Goal: Find specific page/section: Find specific page/section

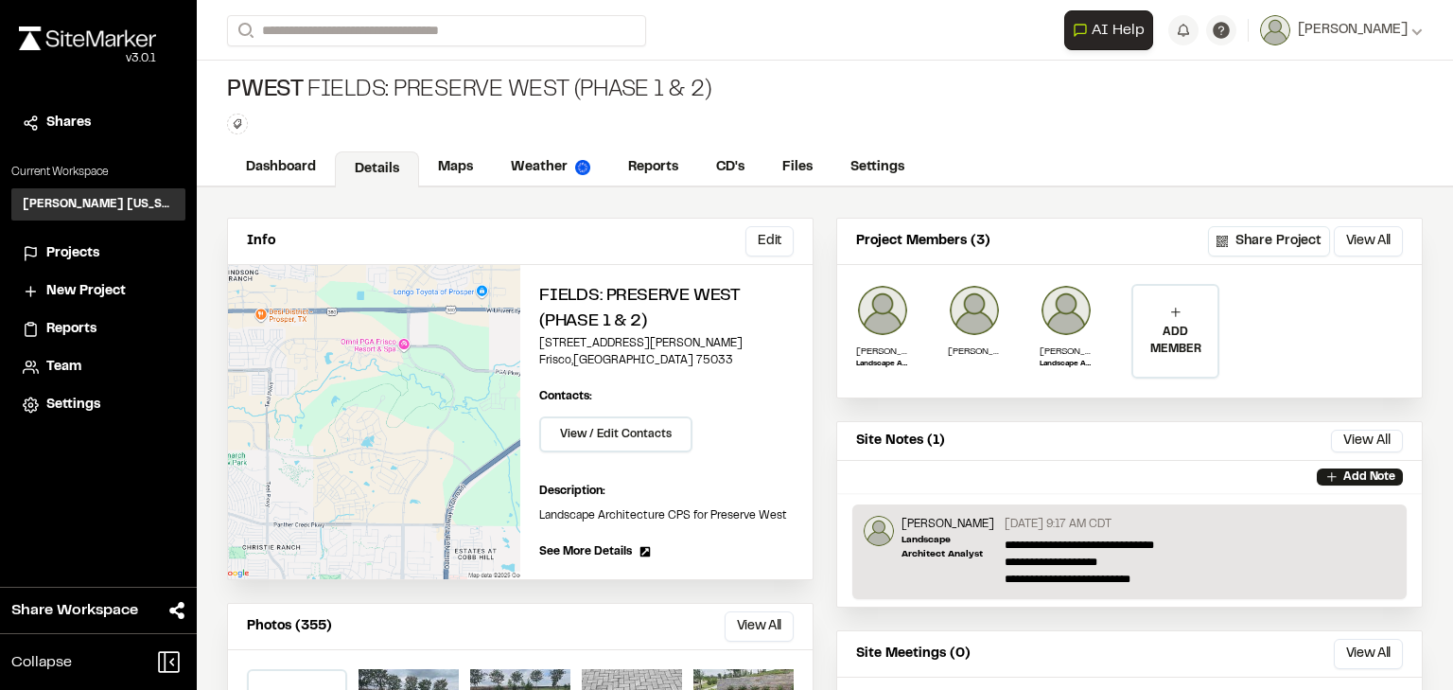
click at [59, 243] on span "Projects" at bounding box center [72, 253] width 53 height 21
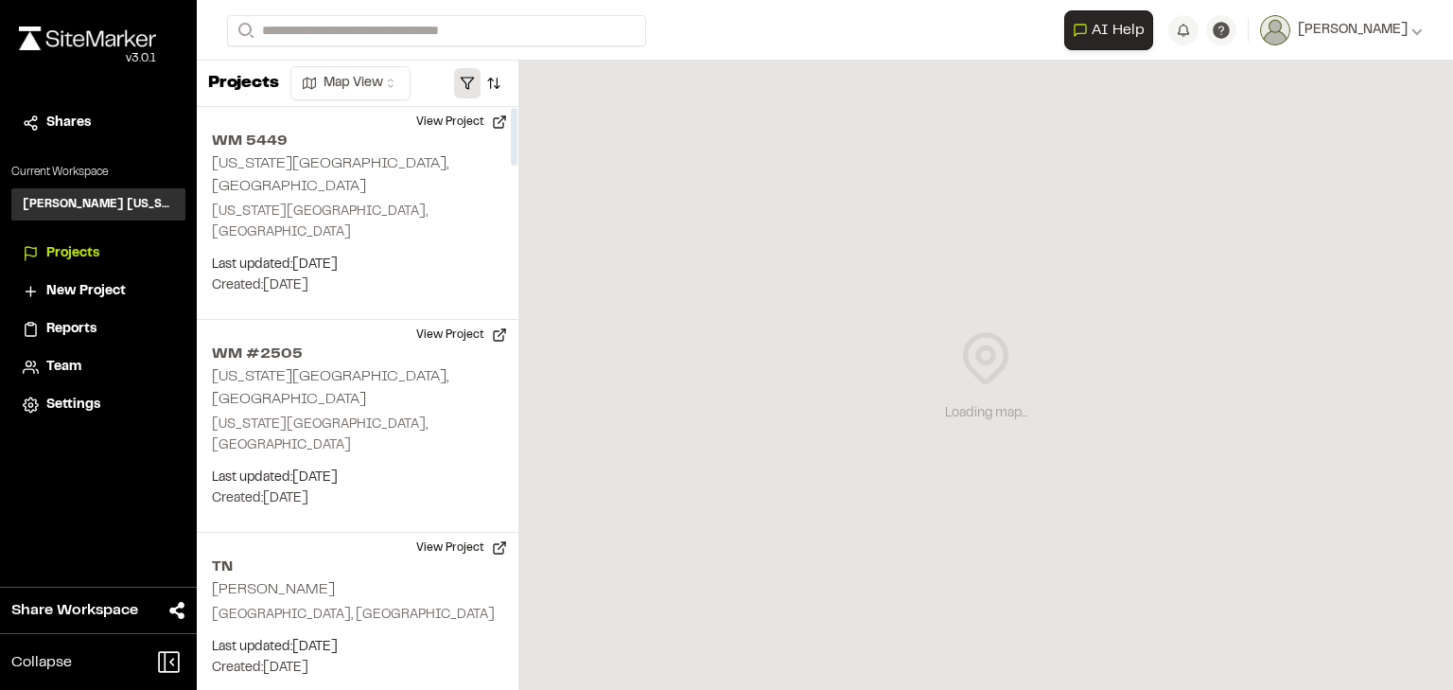
click at [465, 81] on button "button" at bounding box center [467, 83] width 26 height 30
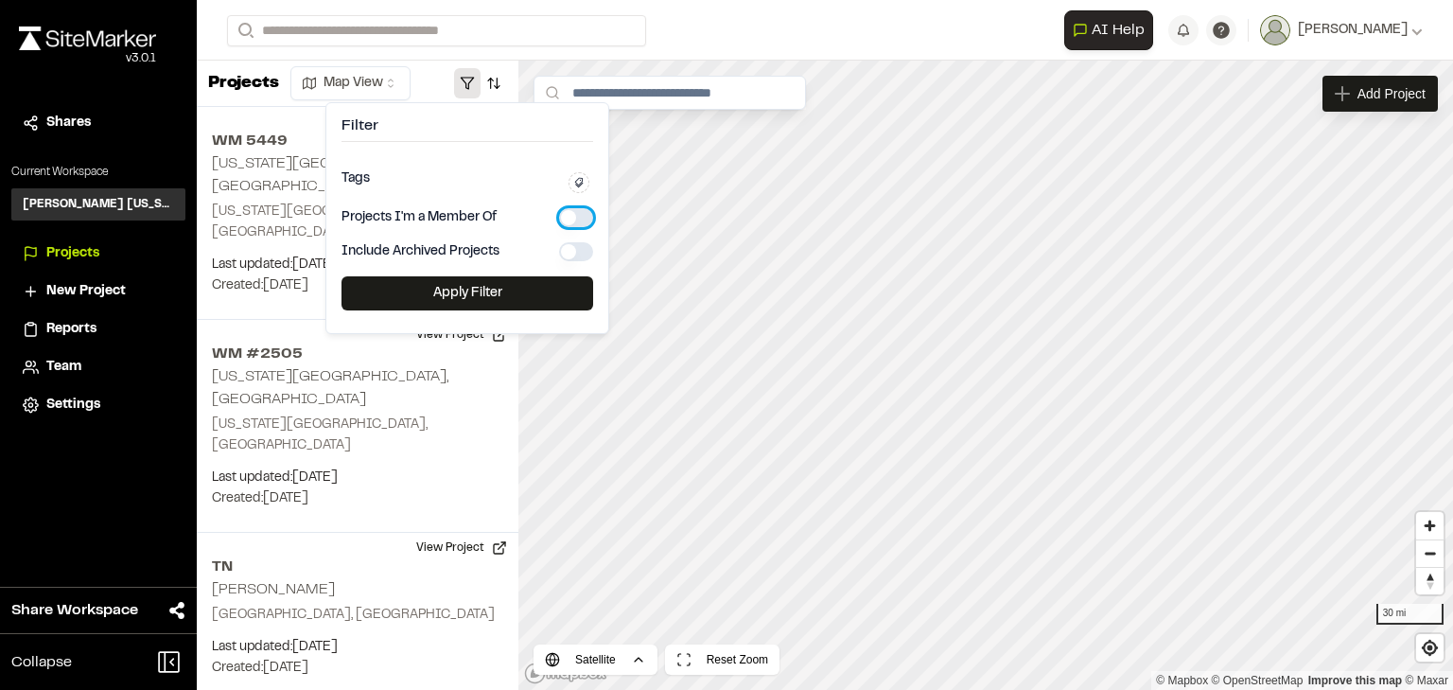
click at [585, 214] on button "button" at bounding box center [576, 217] width 34 height 19
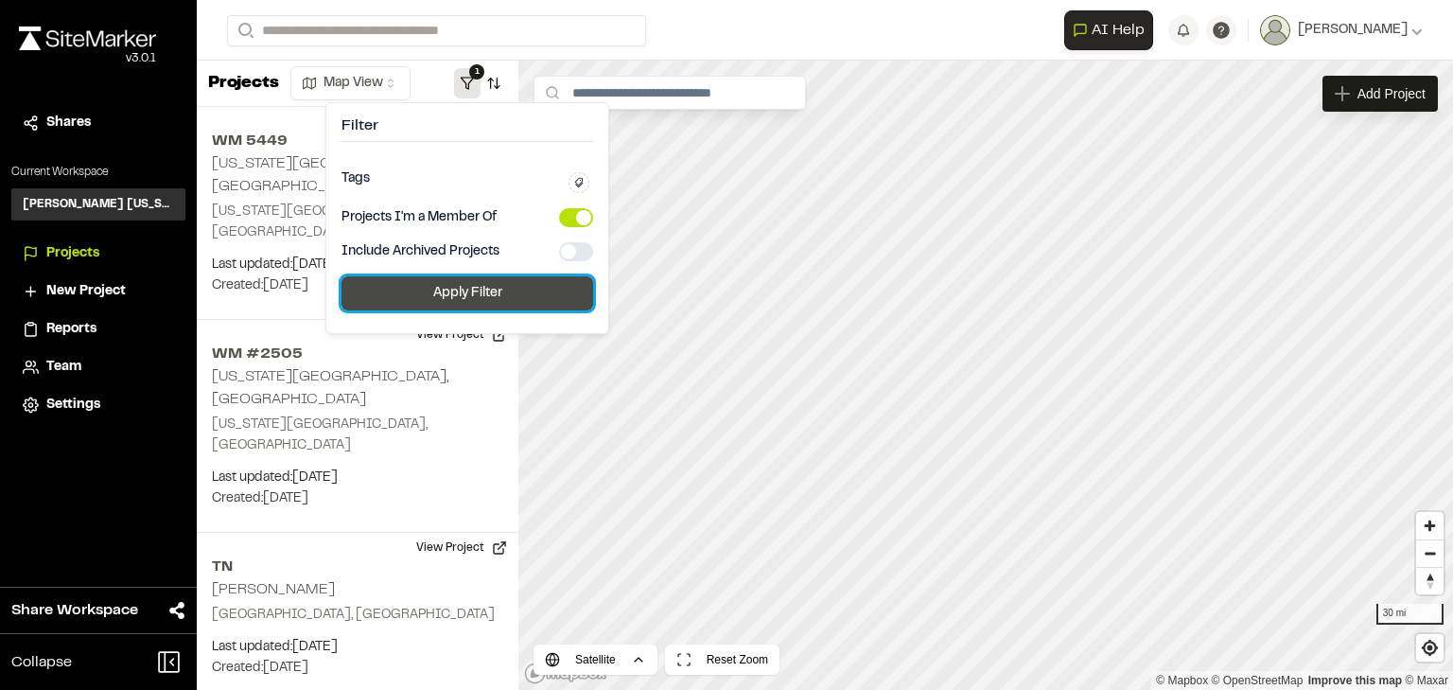
click at [505, 295] on button "Apply Filter" at bounding box center [468, 293] width 252 height 34
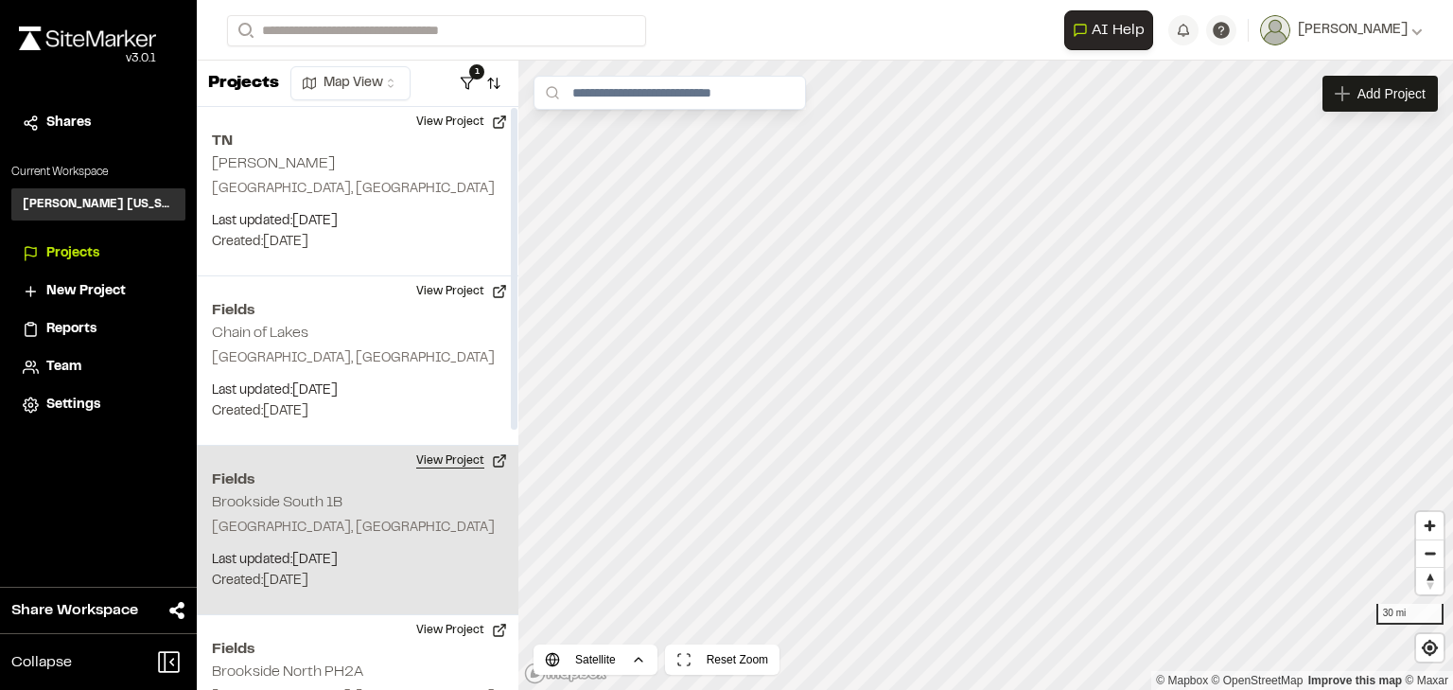
click at [449, 461] on button "View Project" at bounding box center [462, 461] width 114 height 30
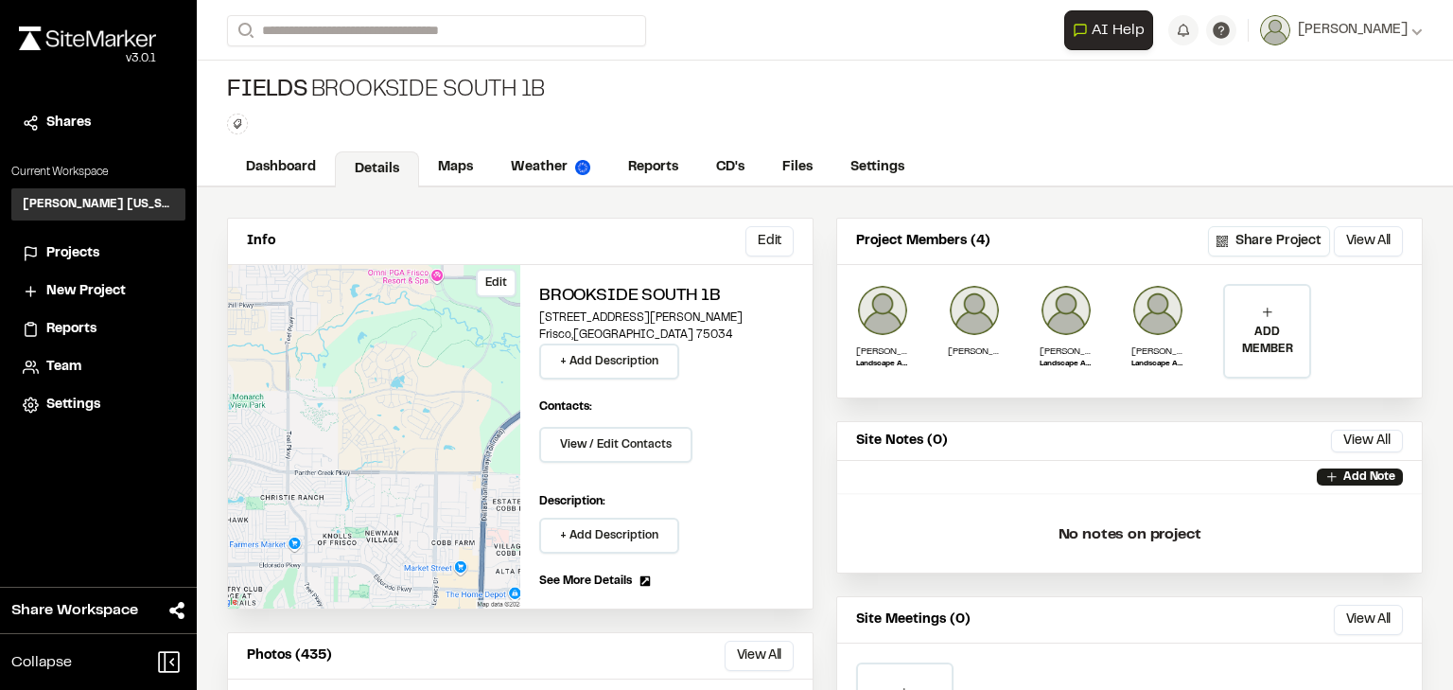
click at [299, 363] on div "Edit" at bounding box center [374, 436] width 292 height 343
click at [462, 161] on link "Maps" at bounding box center [456, 169] width 75 height 36
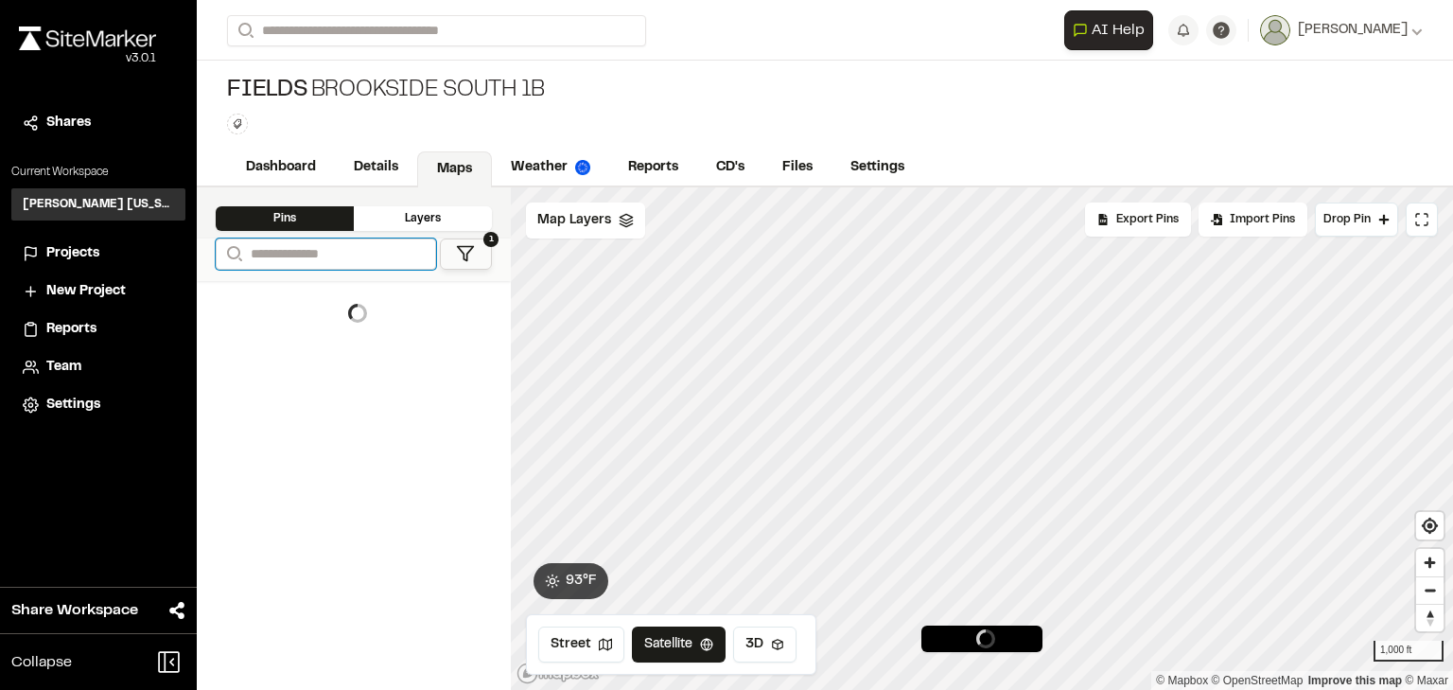
click at [318, 246] on input "Search" at bounding box center [326, 253] width 220 height 31
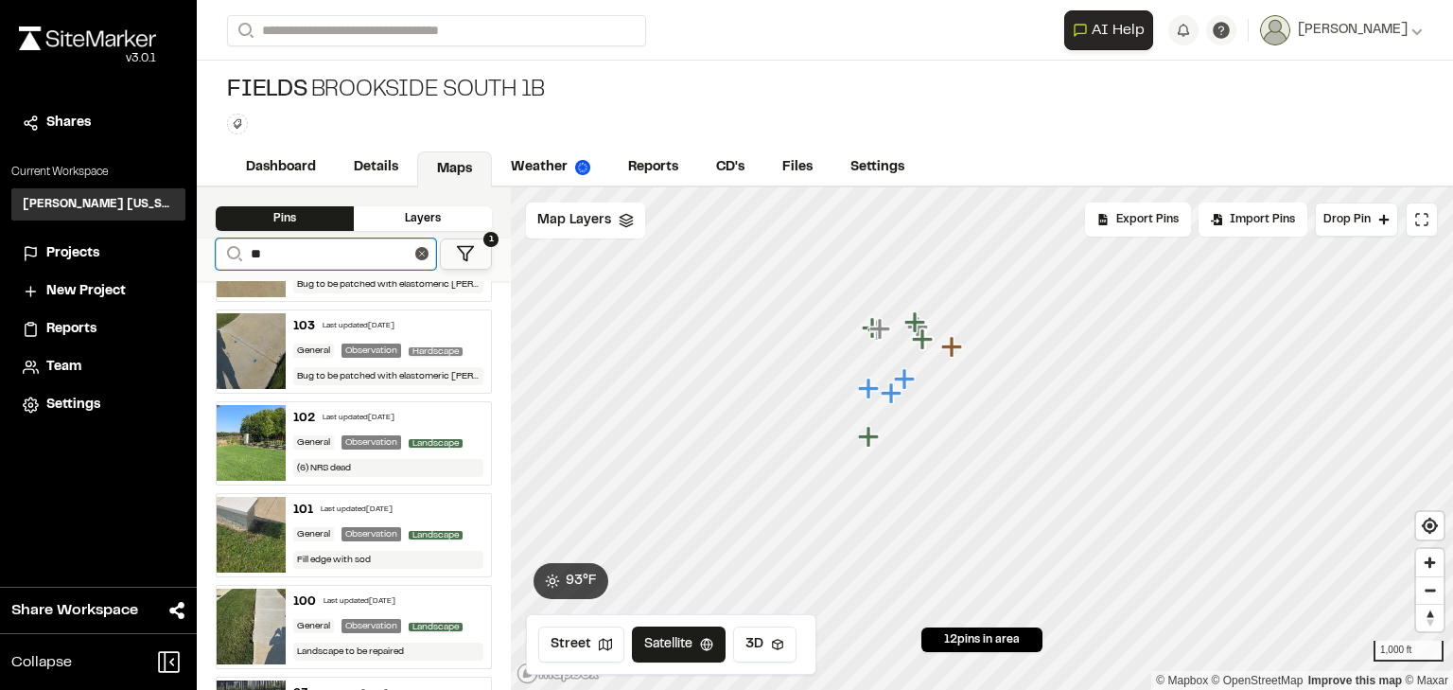
scroll to position [715, 0]
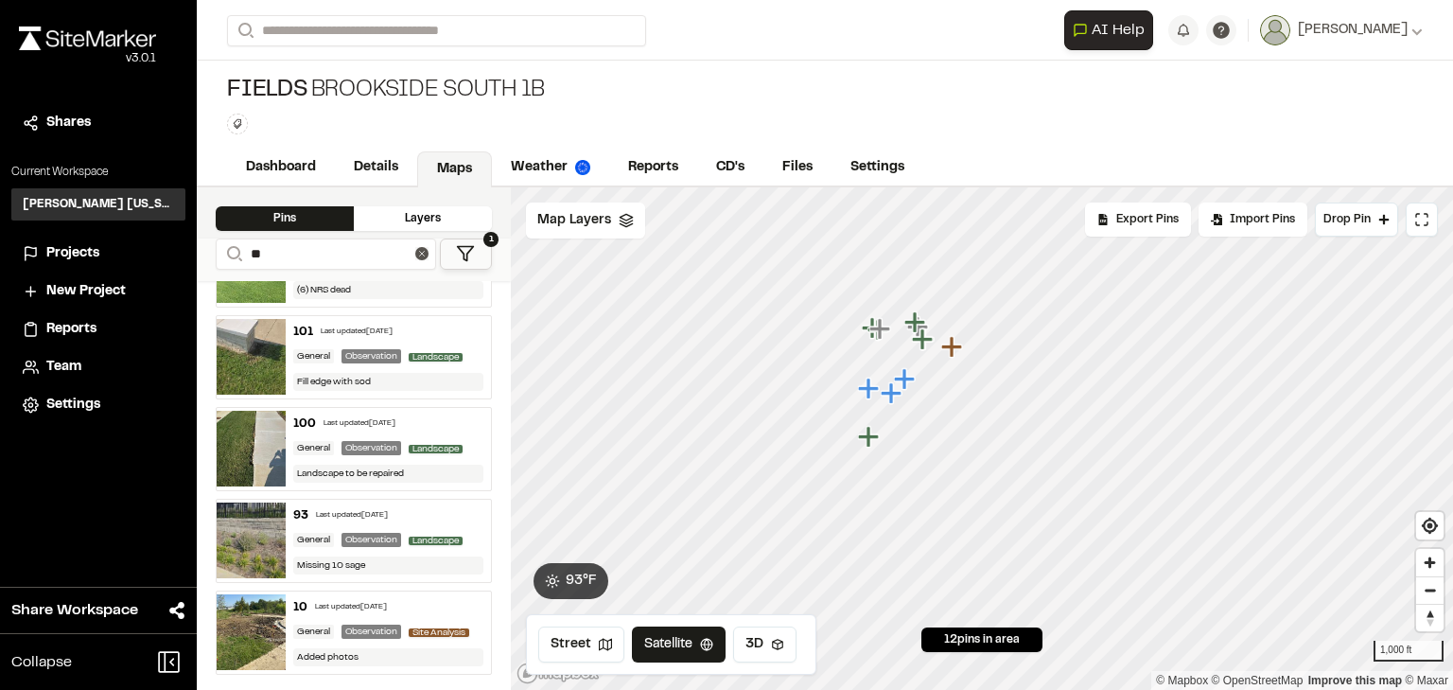
click at [429, 601] on div "10 Last updated Jul 24, 2025" at bounding box center [388, 607] width 191 height 17
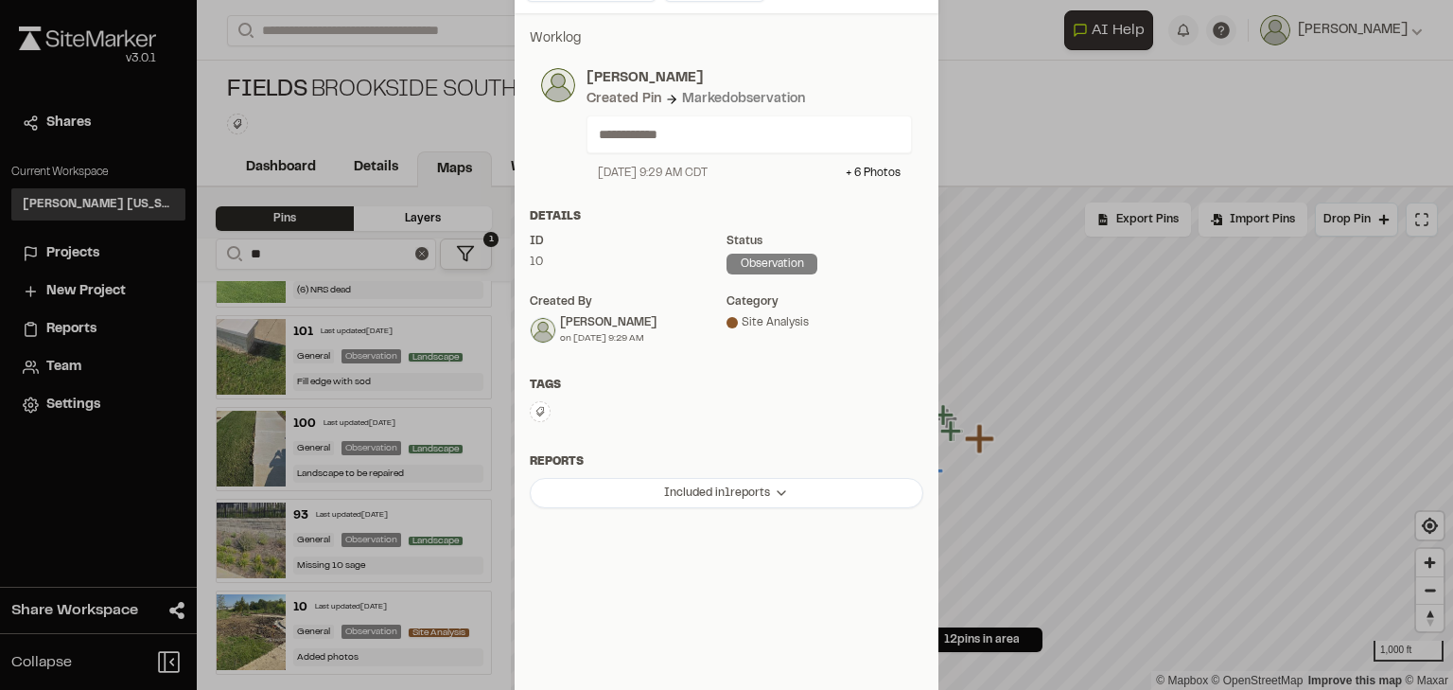
scroll to position [0, 0]
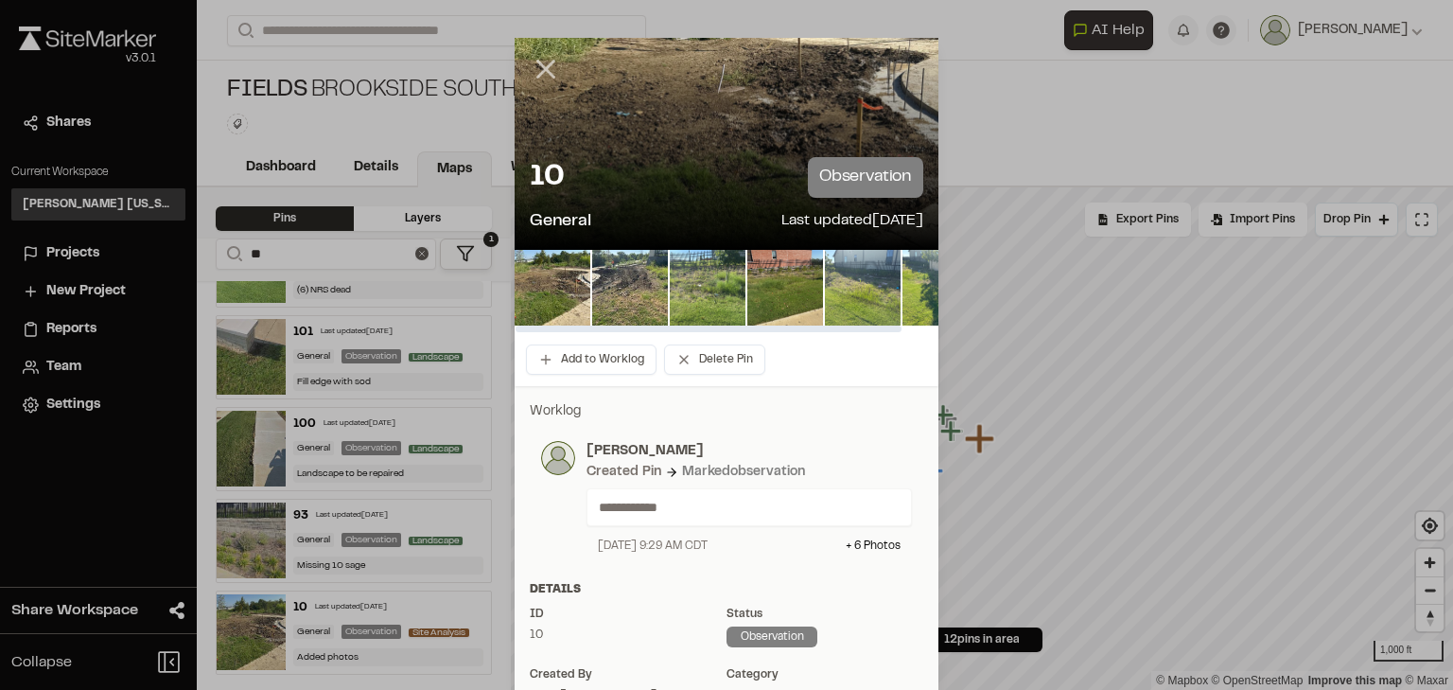
click at [545, 64] on line at bounding box center [546, 69] width 16 height 16
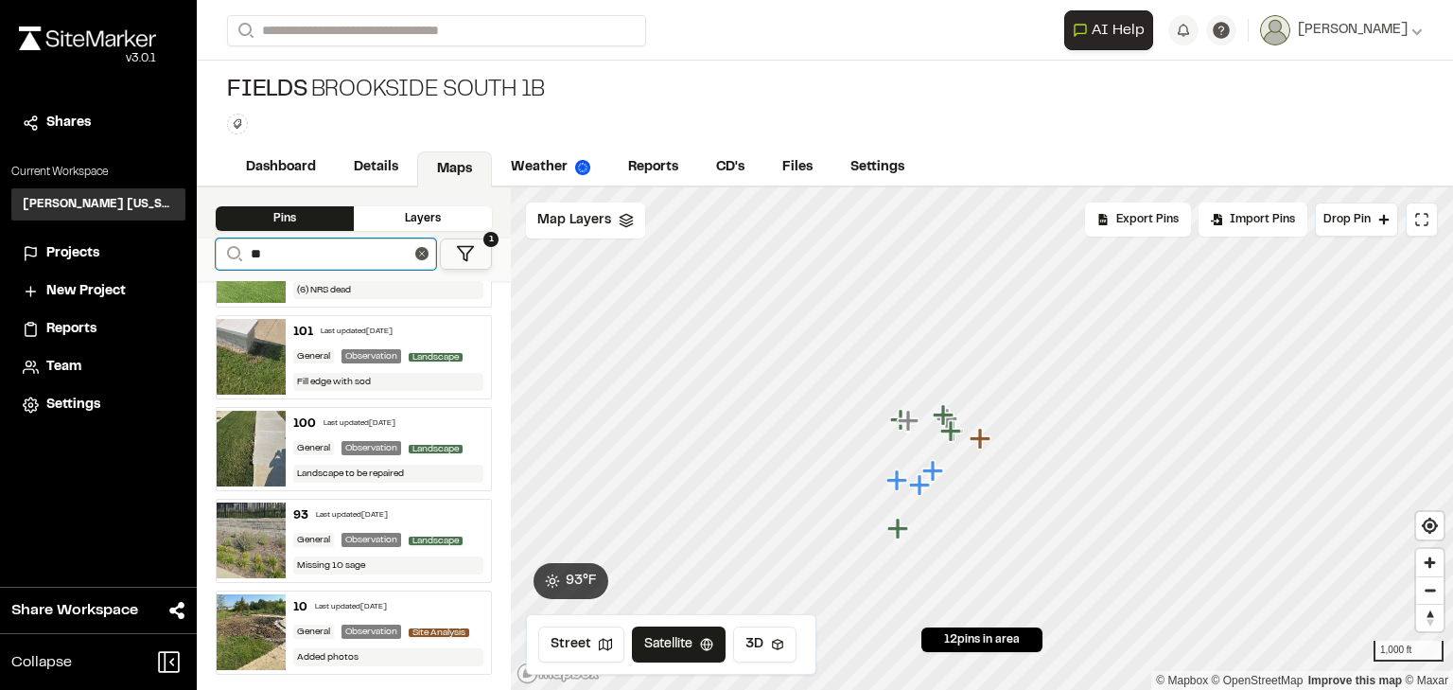
drag, startPoint x: 272, startPoint y: 257, endPoint x: 190, endPoint y: 247, distance: 83.0
click at [190, 247] on div "Close sidebar v 3.0.1 Shares Current Workspace Kimley Horn Texas KH Projects Ne…" at bounding box center [726, 345] width 1453 height 690
type input "**"
click at [468, 257] on icon at bounding box center [465, 253] width 19 height 19
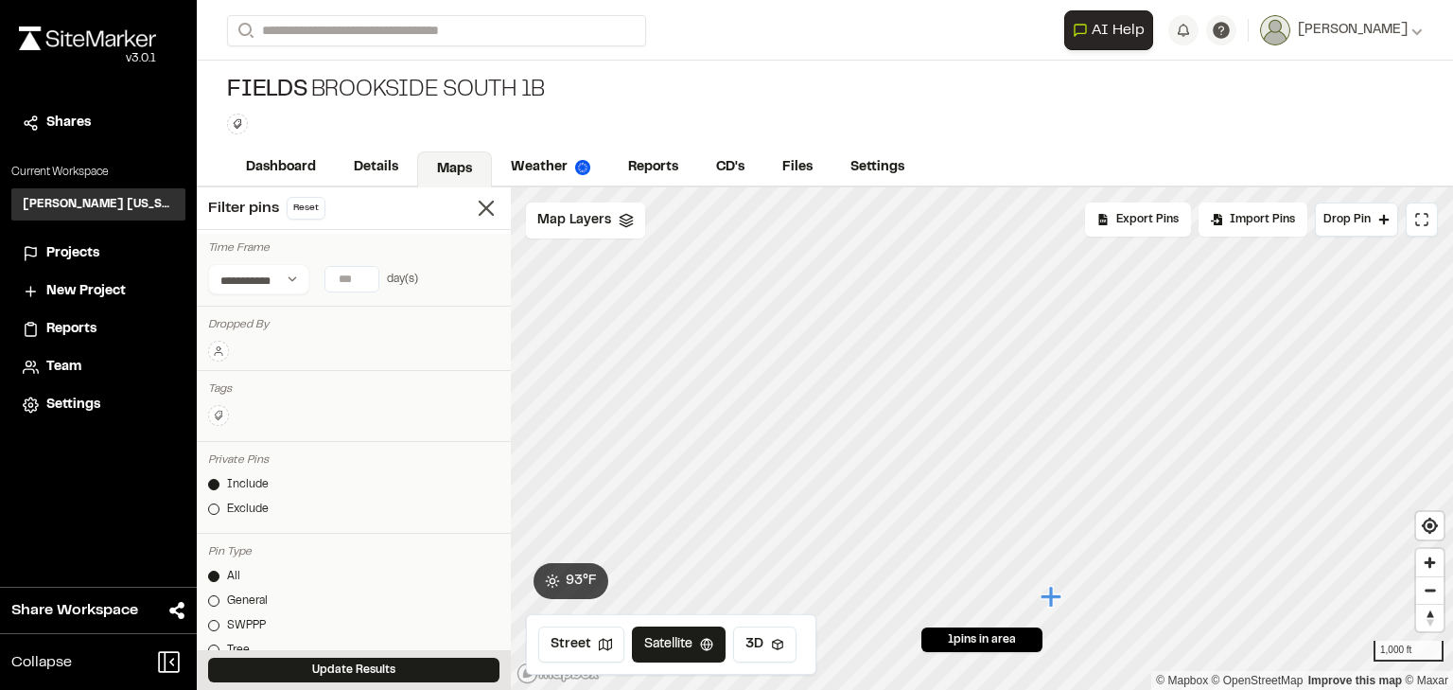
scroll to position [0, 0]
click at [216, 356] on button at bounding box center [218, 351] width 21 height 21
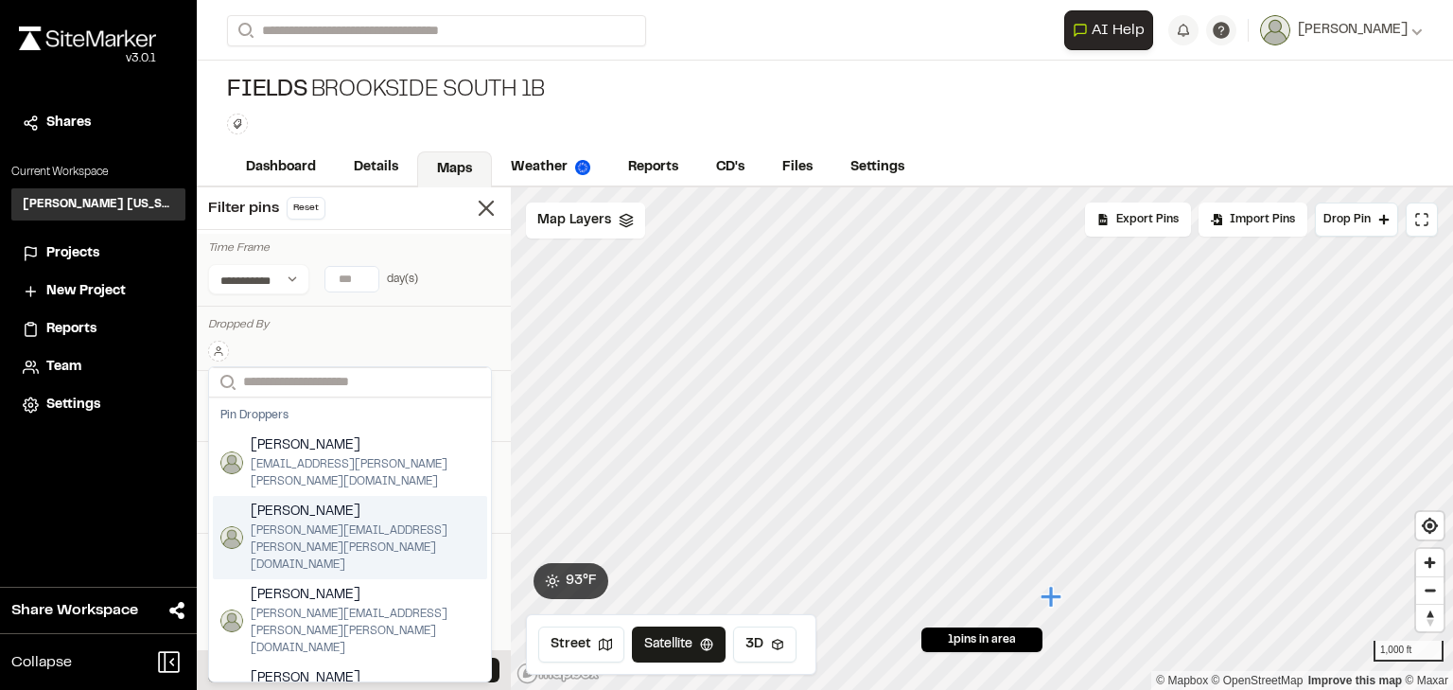
click at [307, 501] on span "[PERSON_NAME]" at bounding box center [365, 511] width 229 height 21
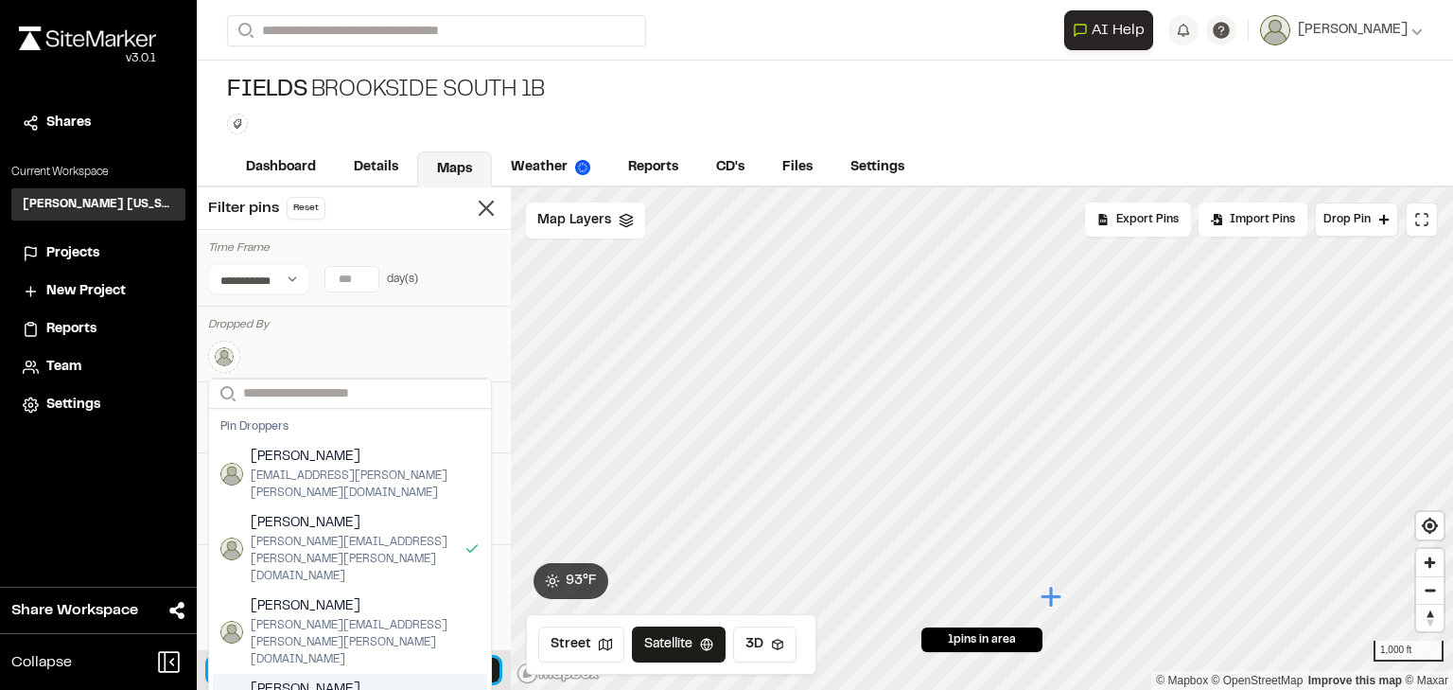
click at [342, 668] on button "Update Results" at bounding box center [353, 669] width 291 height 25
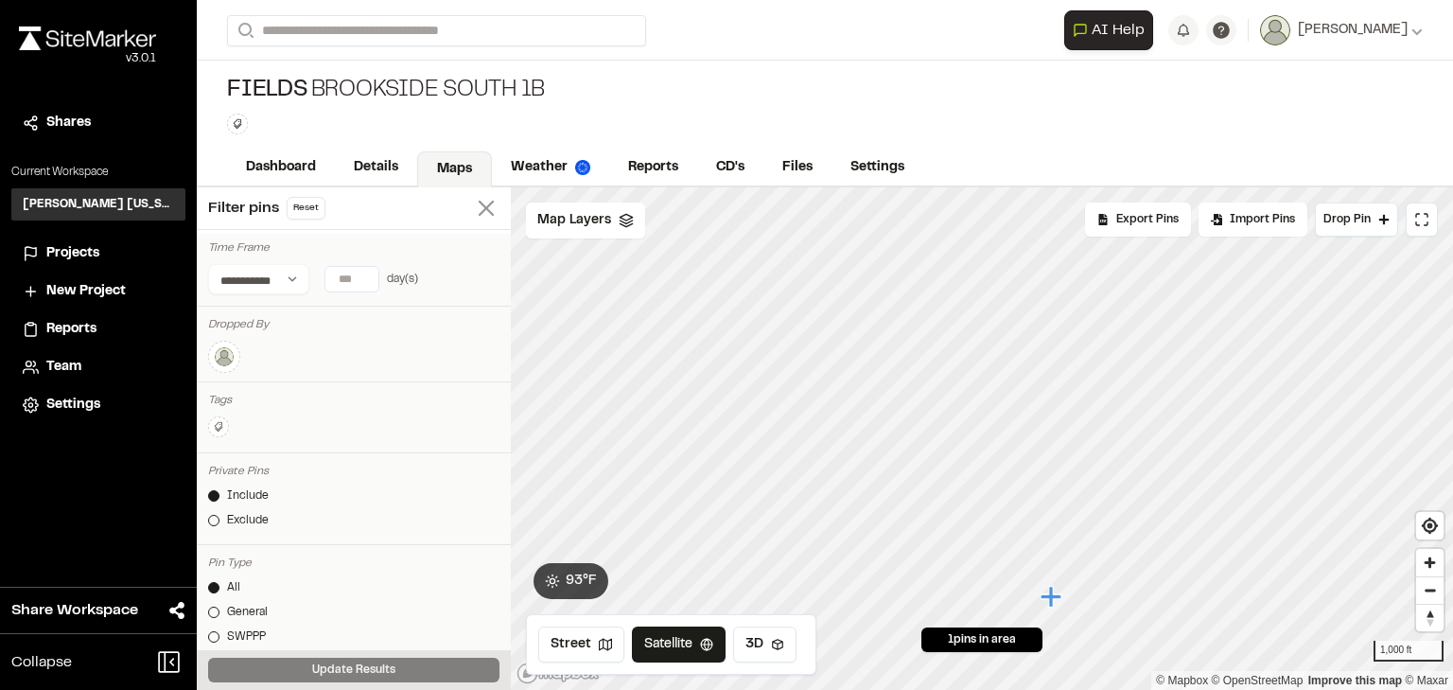
click at [480, 205] on line at bounding box center [486, 207] width 13 height 13
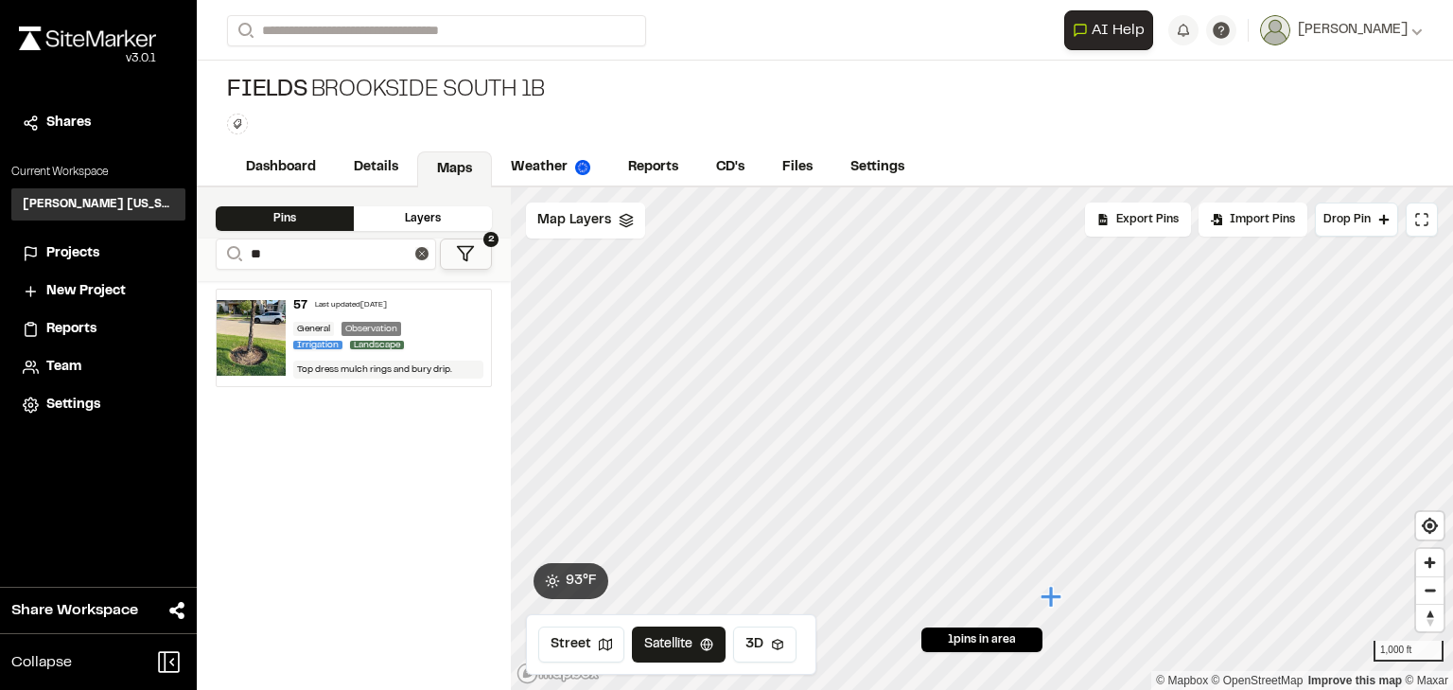
click at [435, 314] on div "57 Last updated Aug 8, 2025 General Observation Irrigation Landscape Top dress …" at bounding box center [389, 337] width 206 height 96
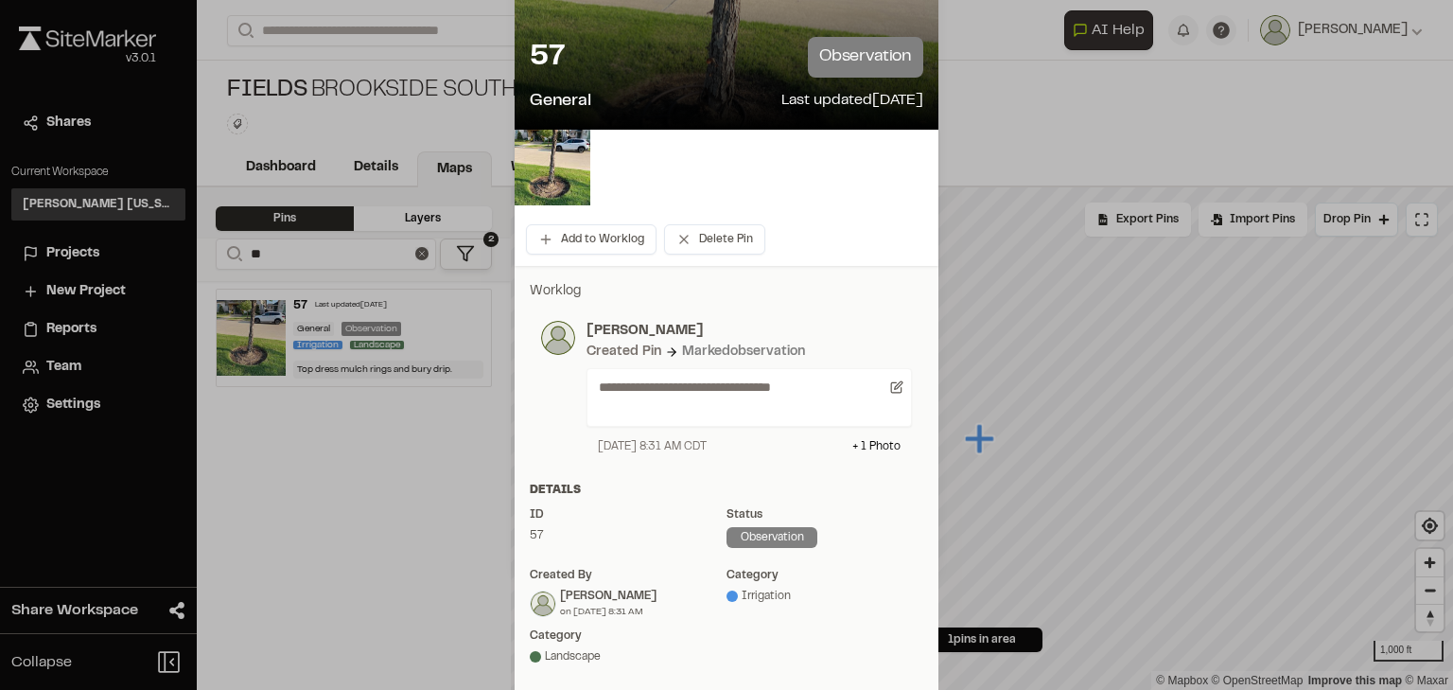
scroll to position [4, 0]
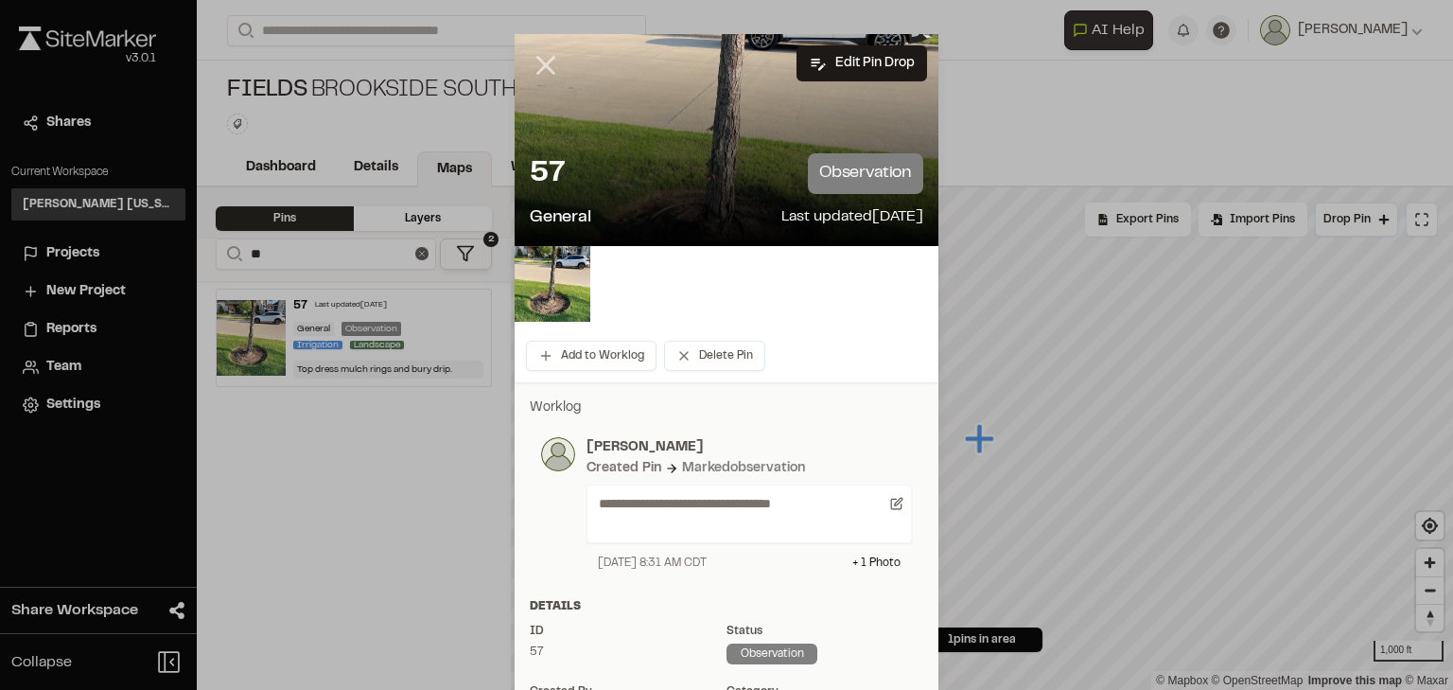
click at [540, 61] on icon at bounding box center [546, 65] width 32 height 32
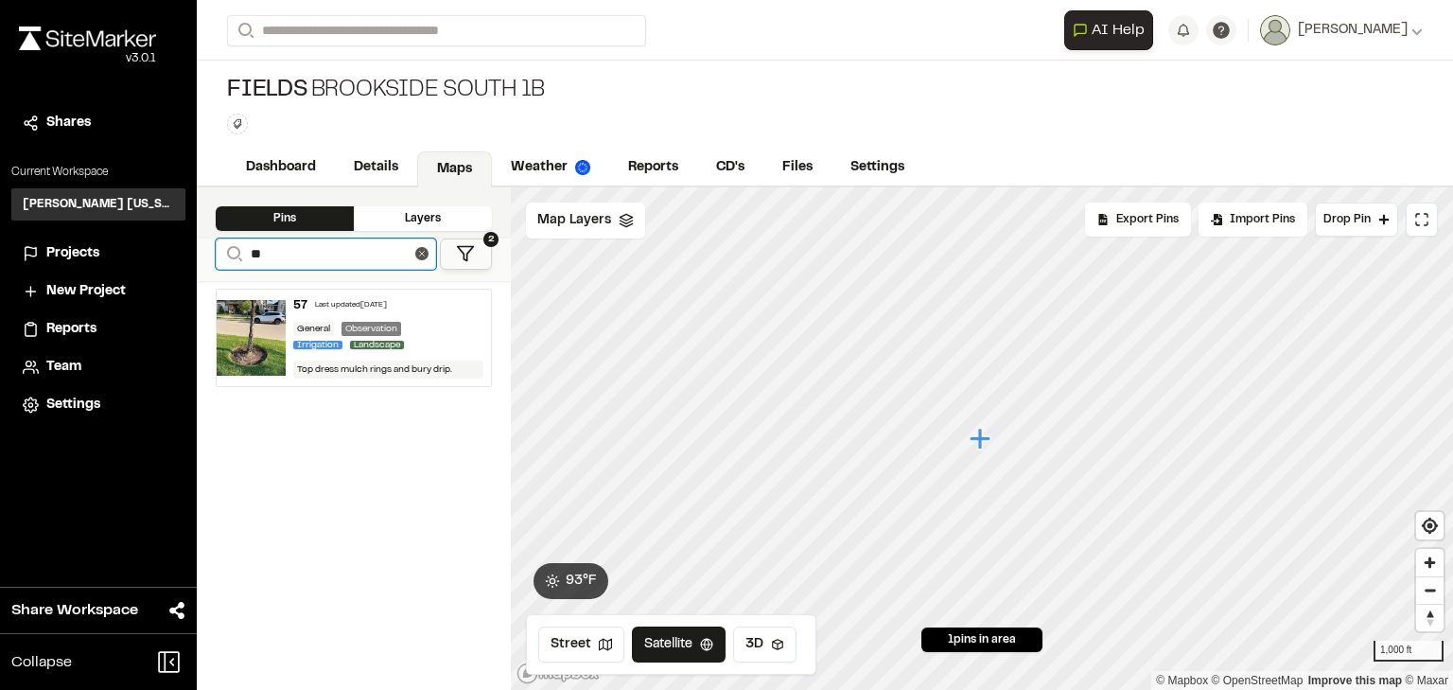
click at [413, 254] on input "**" at bounding box center [326, 253] width 220 height 31
click at [91, 207] on h3 "[PERSON_NAME] [US_STATE]" at bounding box center [98, 204] width 151 height 17
click at [70, 254] on span "Projects" at bounding box center [72, 253] width 53 height 21
